Goal: Obtain resource: Obtain resource

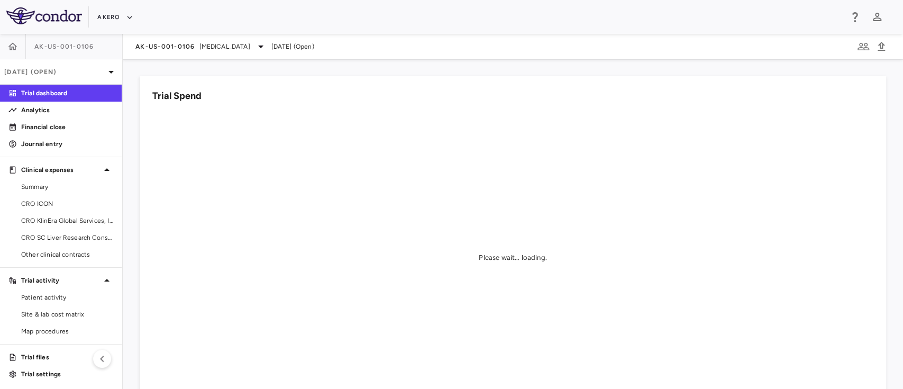
scroll to position [2, 0]
click at [48, 312] on span "Site & lab cost matrix" at bounding box center [67, 313] width 92 height 10
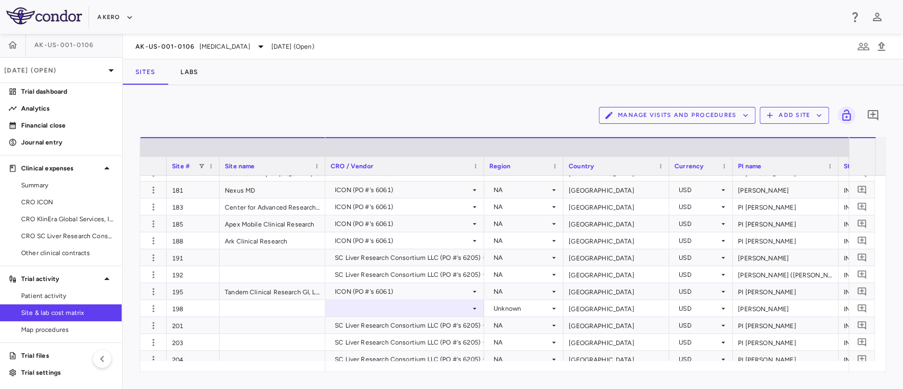
scroll to position [648, 0]
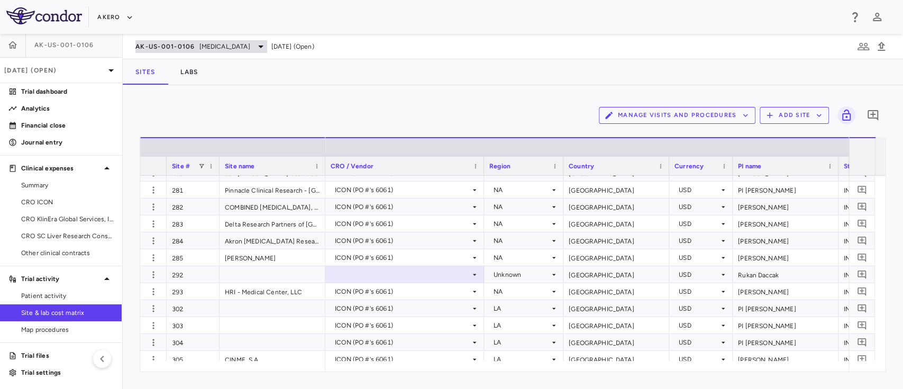
click at [267, 50] on div "AK-US-001-0106 [MEDICAL_DATA]" at bounding box center [201, 46] width 132 height 13
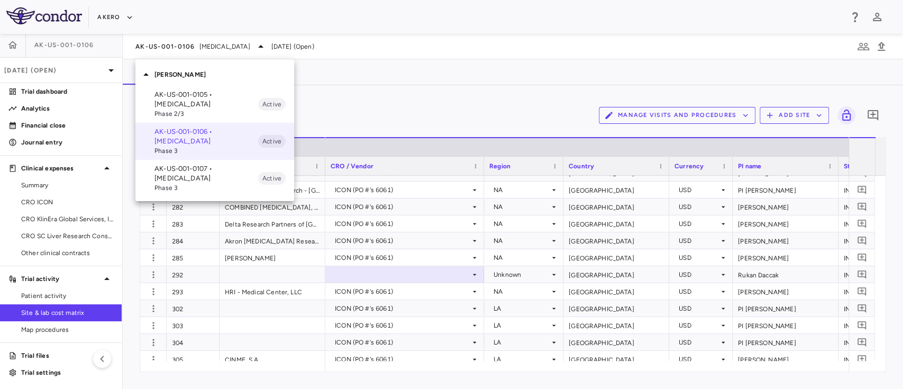
click at [220, 98] on p "AK-US-001-0105 • [MEDICAL_DATA]" at bounding box center [207, 99] width 104 height 19
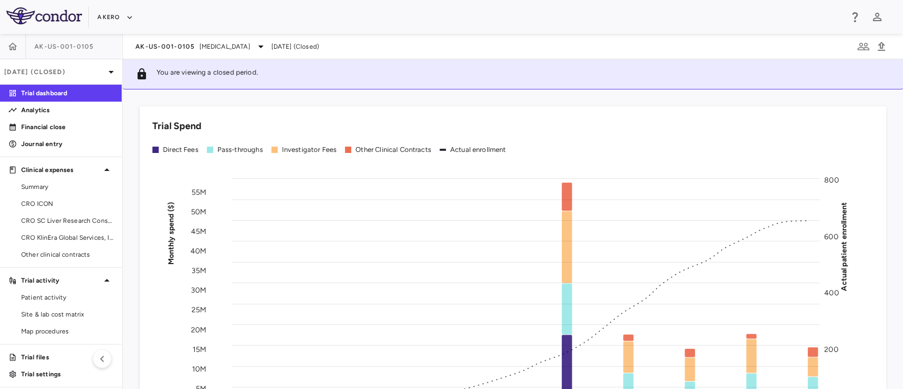
click at [227, 55] on div "AK-US-001-0105 [MEDICAL_DATA] [DATE] (Closed)" at bounding box center [513, 46] width 781 height 25
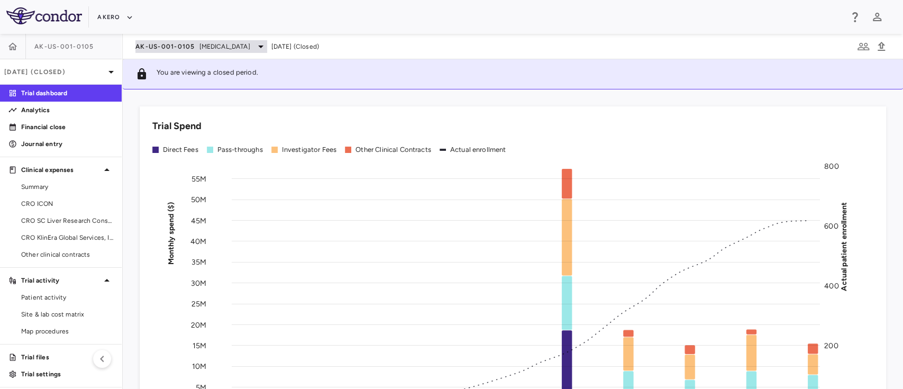
click at [250, 46] on span "[MEDICAL_DATA]" at bounding box center [225, 47] width 51 height 10
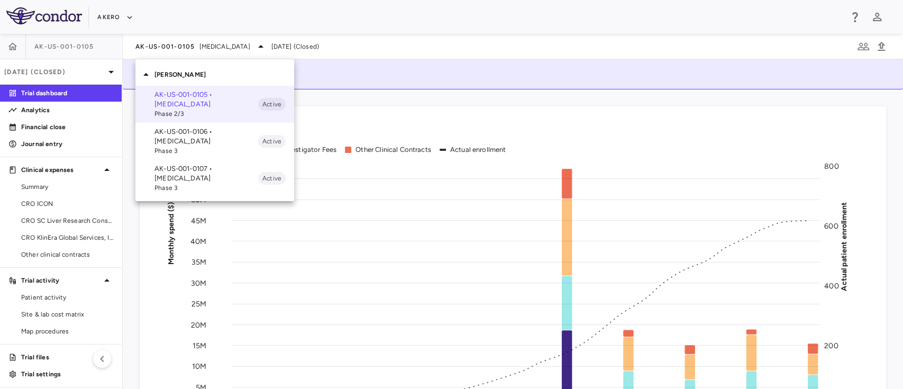
click at [73, 74] on div at bounding box center [451, 194] width 903 height 389
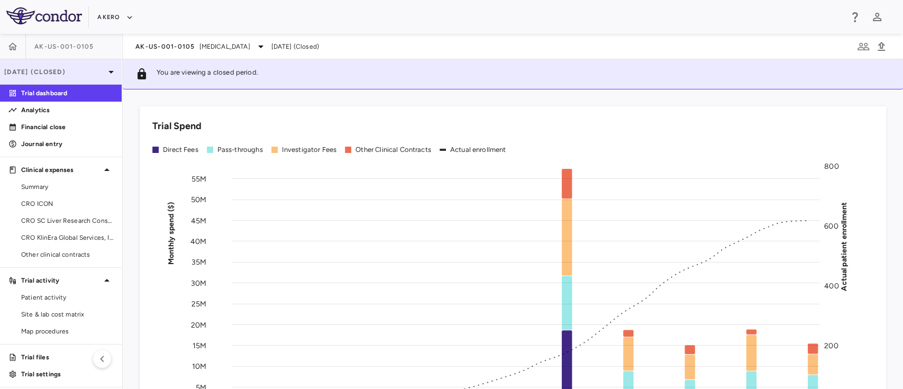
click at [93, 79] on div "[DATE] (Closed)" at bounding box center [61, 71] width 122 height 25
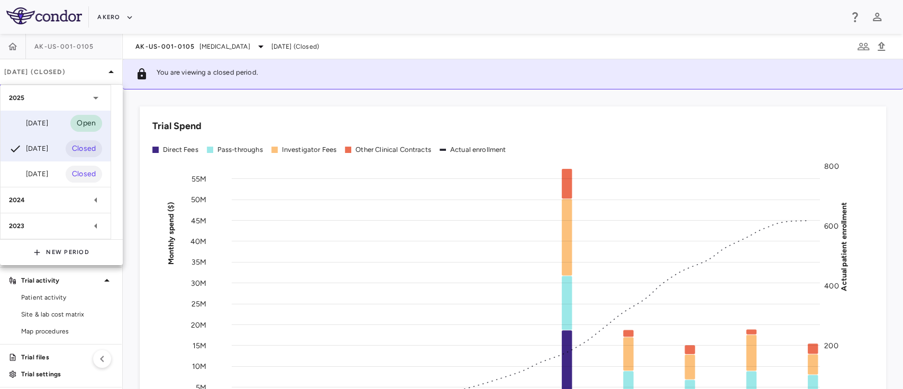
click at [48, 126] on div "[DATE]" at bounding box center [28, 123] width 39 height 13
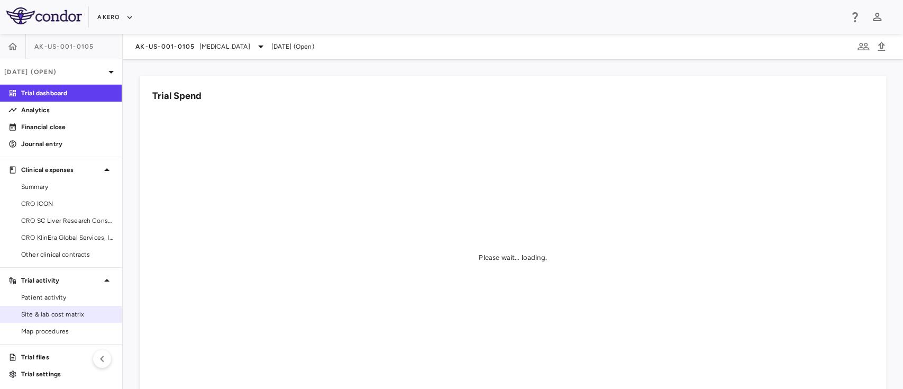
click at [61, 315] on span "Site & lab cost matrix" at bounding box center [67, 315] width 92 height 10
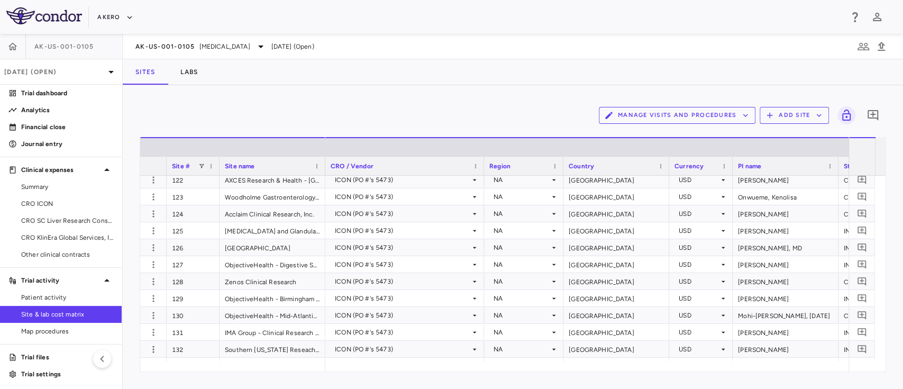
scroll to position [379, 0]
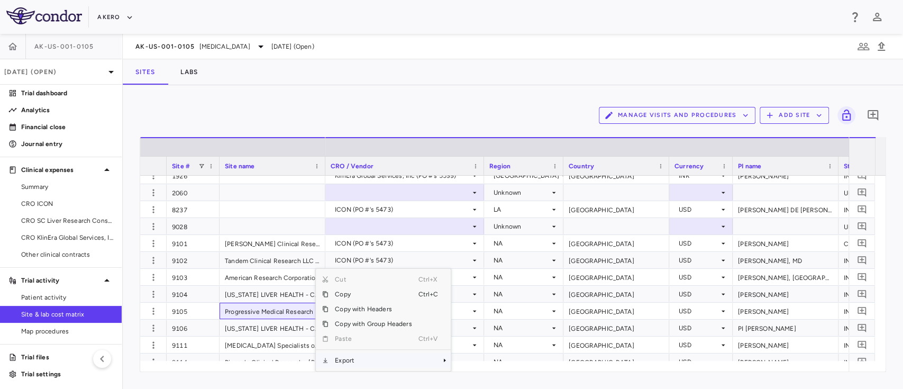
click at [340, 357] on span "Export" at bounding box center [373, 360] width 89 height 15
click at [474, 357] on span "Excel Export" at bounding box center [487, 360] width 50 height 15
